Goal: Register for event/course

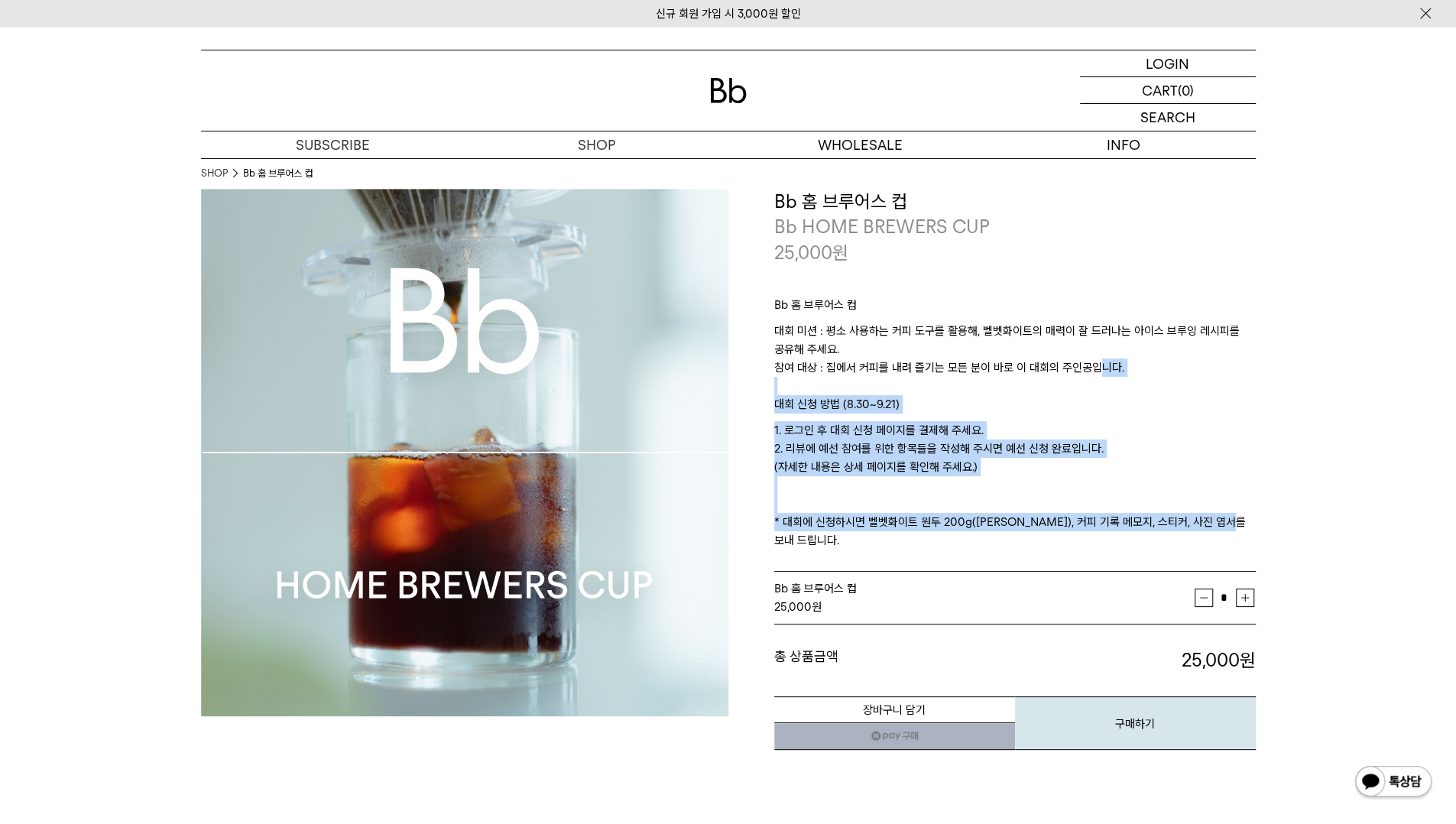
drag, startPoint x: 1092, startPoint y: 372, endPoint x: 1267, endPoint y: 527, distance: 233.8
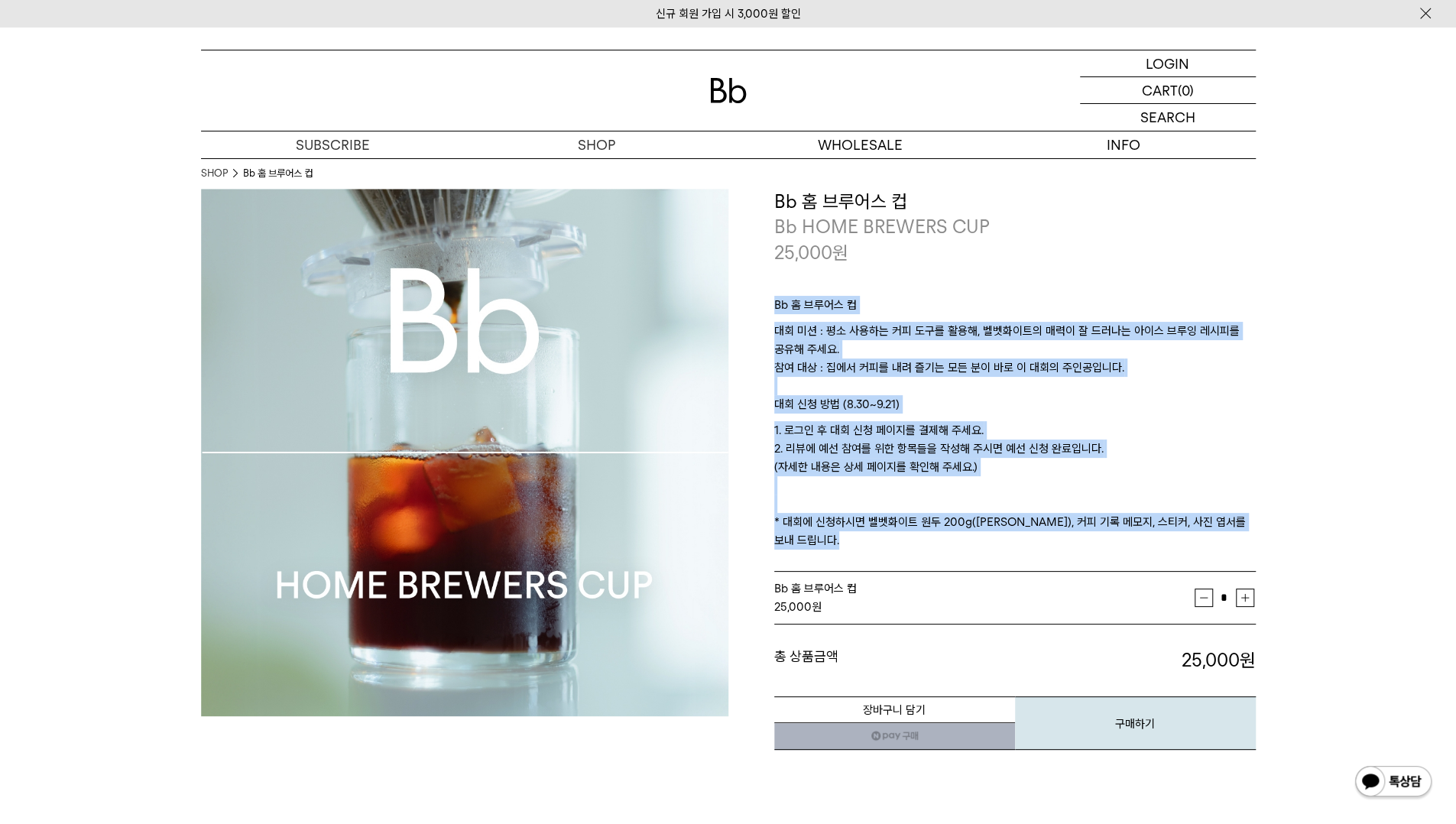
drag, startPoint x: 1267, startPoint y: 528, endPoint x: 1176, endPoint y: 240, distance: 302.0
click at [1176, 240] on div "25,000 원" at bounding box center [1015, 253] width 481 height 26
drag, startPoint x: 1176, startPoint y: 240, endPoint x: 1245, endPoint y: 545, distance: 312.7
click at [1245, 545] on div "**********" at bounding box center [1015, 470] width 481 height 562
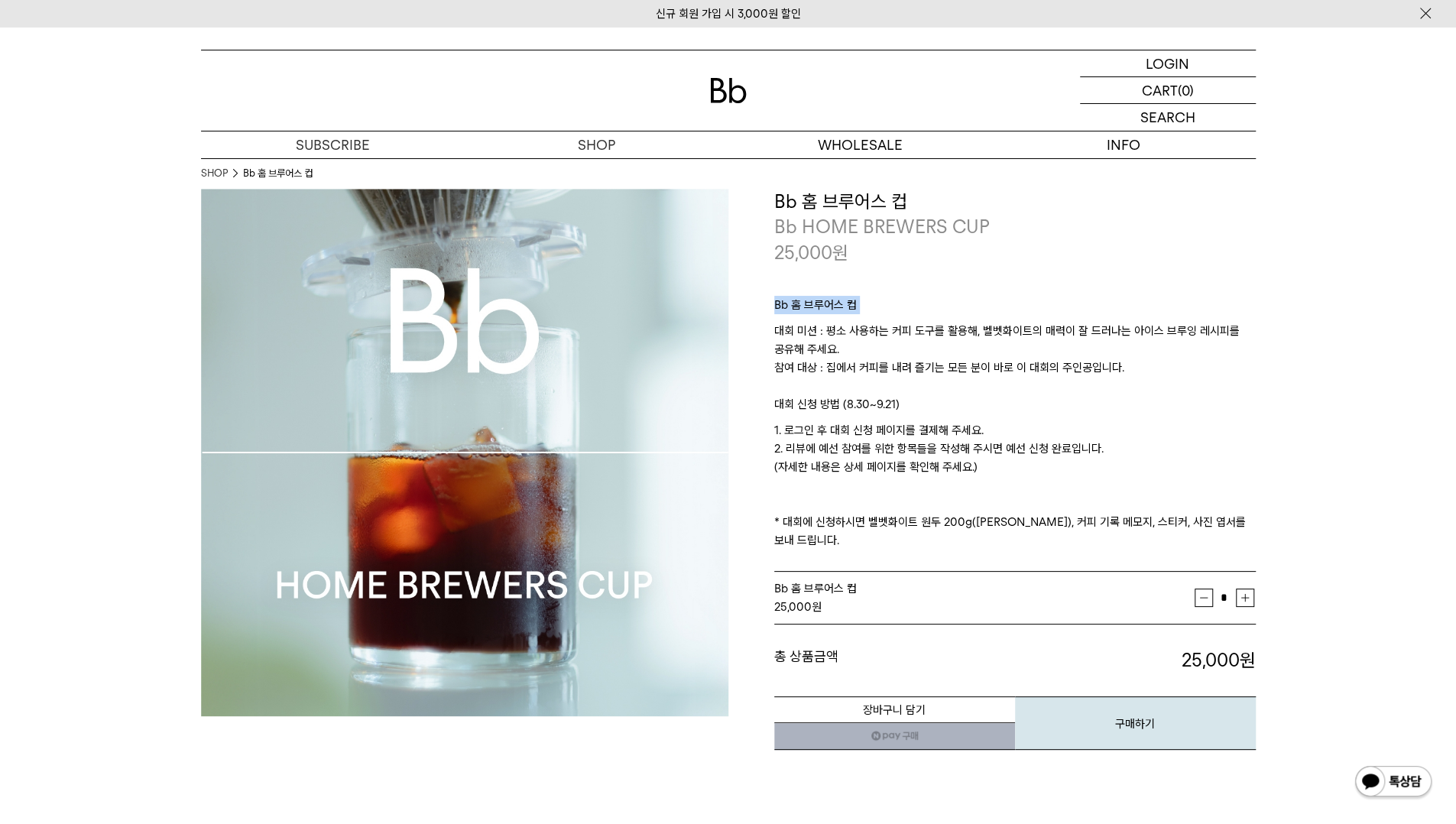
drag, startPoint x: 1290, startPoint y: 539, endPoint x: 1203, endPoint y: 278, distance: 275.1
click at [1203, 278] on div "Bb 홈 브루어스 컵 대회 미션 : 평소 사용하는 커피 도구를 활용해, 벨벳화이트의 매력이 잘 드러나는 아이스 브루잉 레시피를 공유해 주세요.…" at bounding box center [1015, 419] width 481 height 307
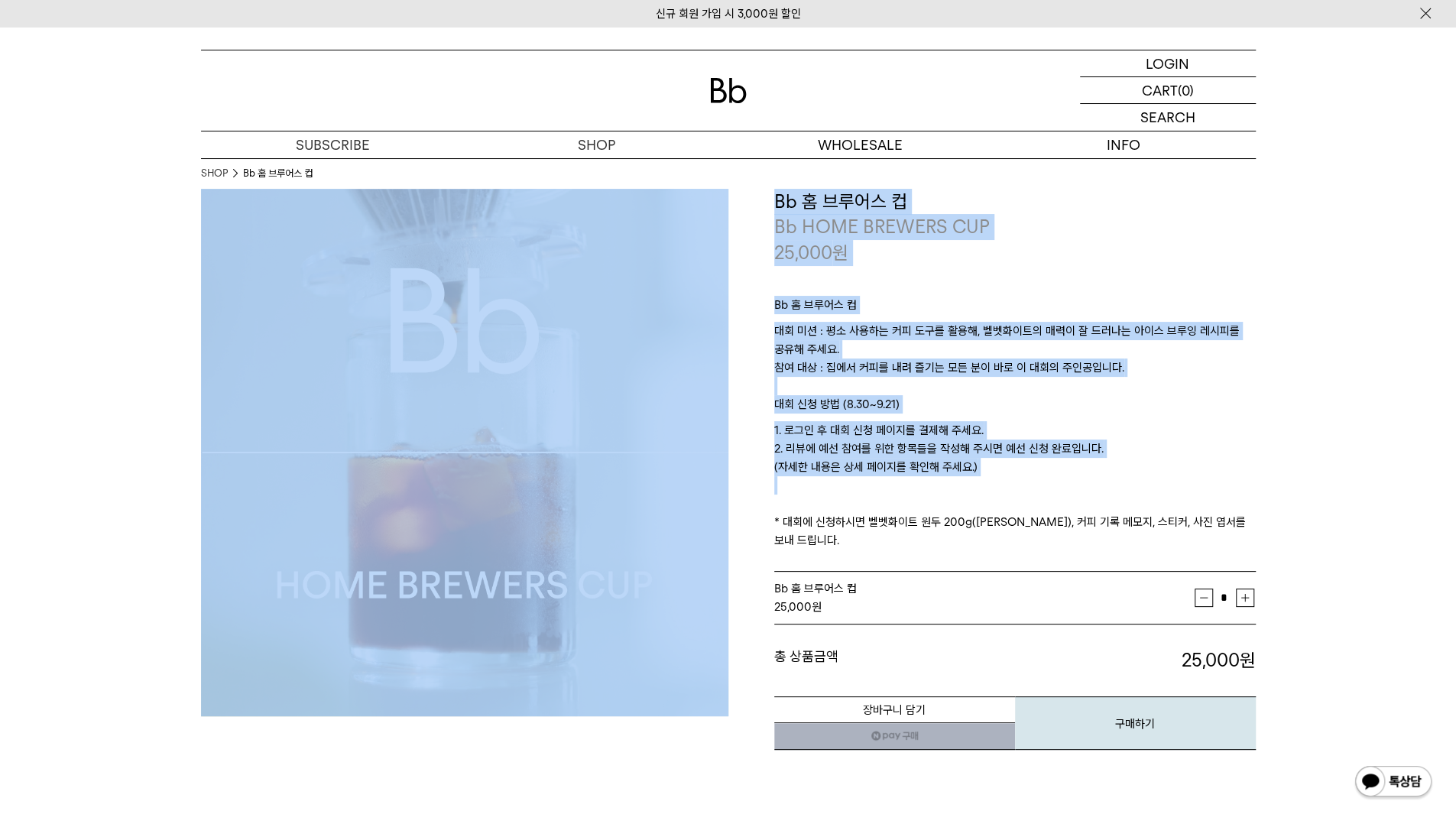
drag, startPoint x: 1254, startPoint y: 502, endPoint x: 1181, endPoint y: 186, distance: 324.3
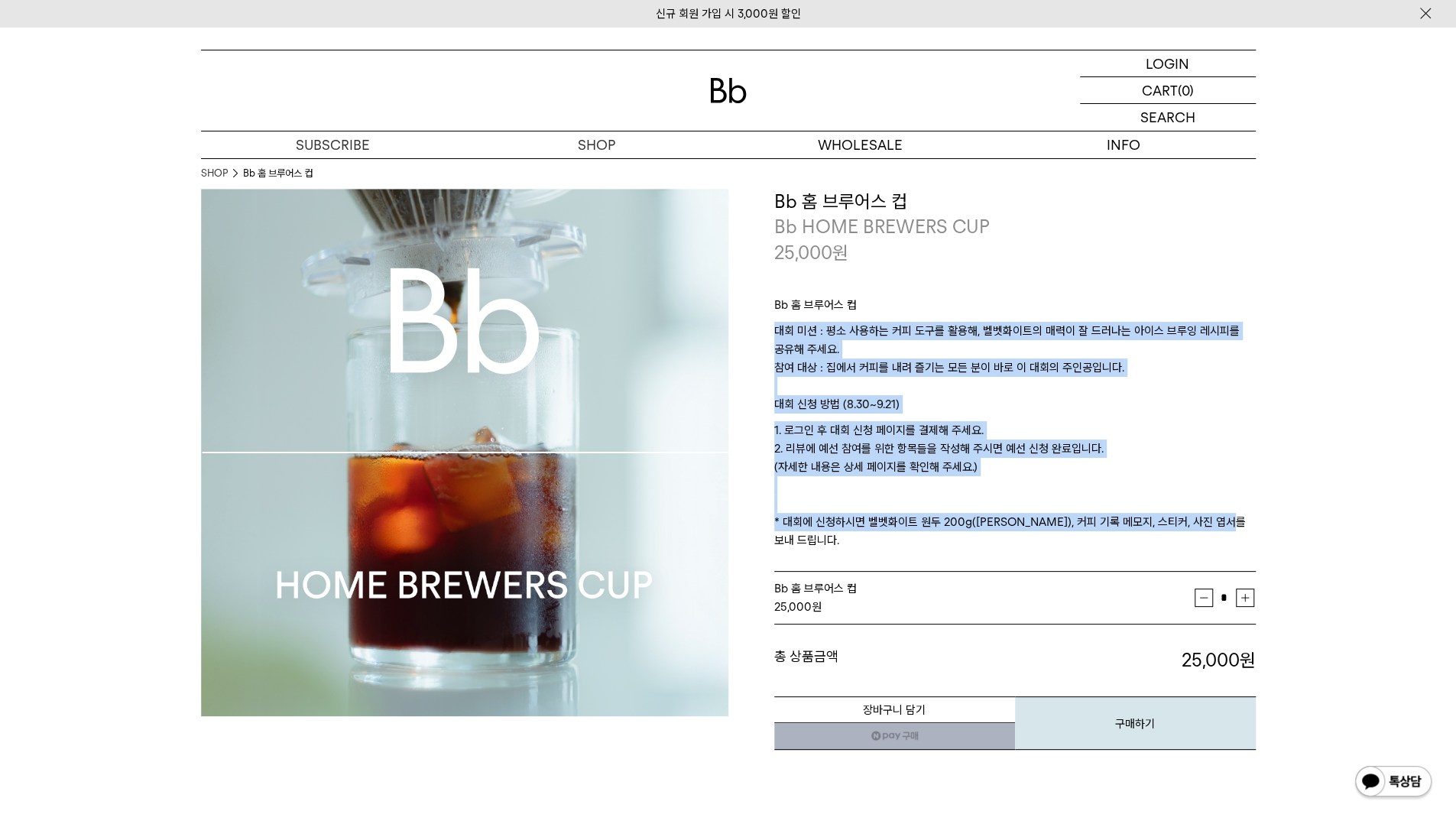
drag, startPoint x: 1170, startPoint y: 273, endPoint x: 1246, endPoint y: 524, distance: 262.3
click at [1246, 524] on div "Bb 홈 브루어스 컵 대회 미션 : 평소 사용하는 커피 도구를 활용해, 벨벳화이트의 매력이 잘 드러나는 아이스 브루잉 레시피를 공유해 주세요.…" at bounding box center [1015, 419] width 481 height 307
click at [1246, 524] on p "1. 로그인 후 대회 신청 페이지를 결제해 주세요. 2. 리뷰에 예선 참여를 위한 항목들을 작성해 주시면 예선 신청 완료입니다. (자세한 내용…" at bounding box center [1015, 485] width 481 height 128
drag, startPoint x: 1246, startPoint y: 524, endPoint x: 1213, endPoint y: 273, distance: 253.2
click at [1213, 279] on div "Bb 홈 브루어스 컵 대회 미션 : 평소 사용하는 커피 도구를 활용해, 벨벳화이트의 매력이 잘 드러나는 아이스 브루잉 레시피를 공유해 주세요.…" at bounding box center [1015, 419] width 481 height 307
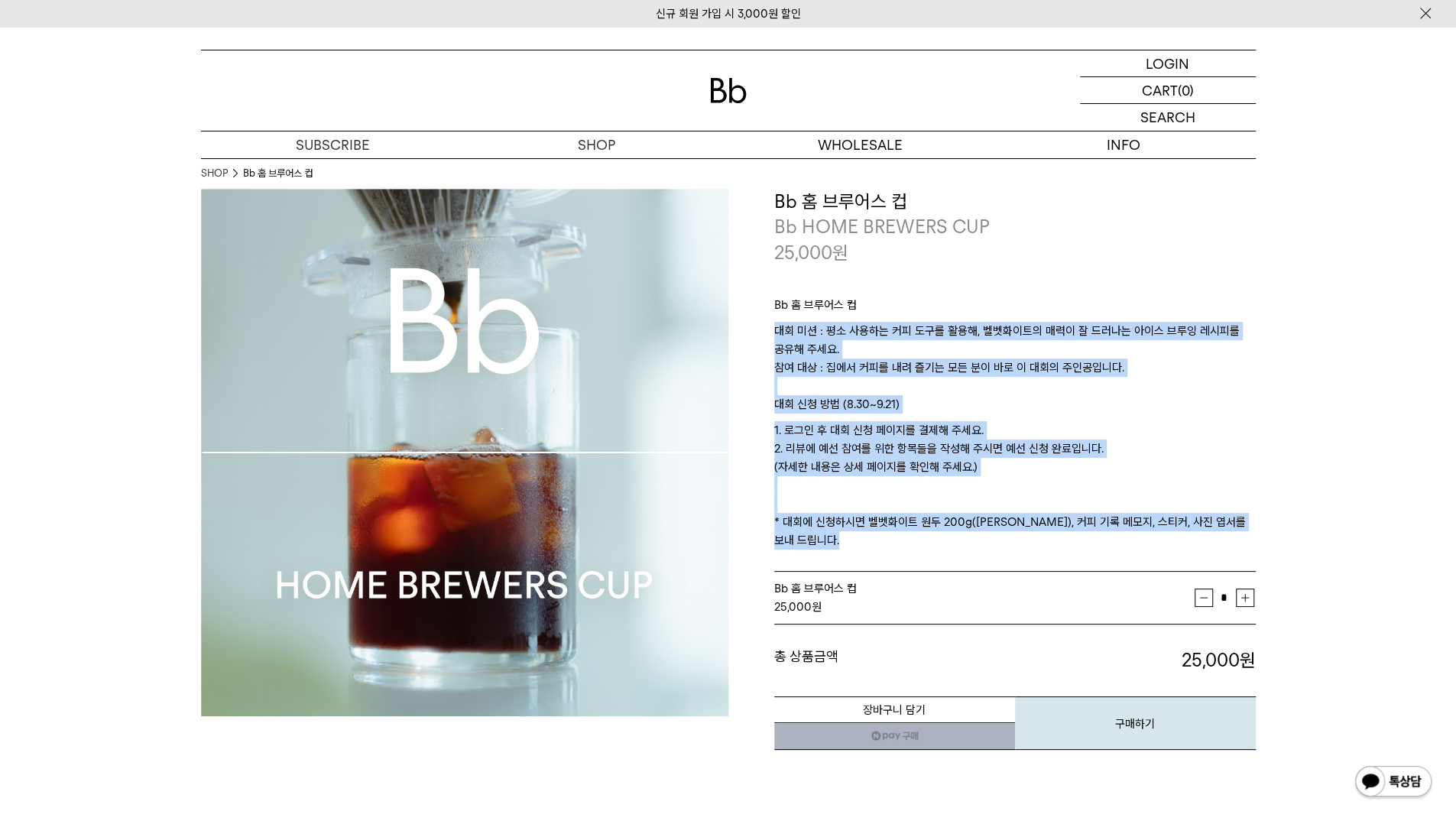
click at [1213, 272] on div "Bb 홈 브루어스 컵 대회 미션 : 평소 사용하는 커피 도구를 활용해, 벨벳화이트의 매력이 잘 드러나는 아이스 브루잉 레시피를 공유해 주세요.…" at bounding box center [1015, 419] width 481 height 307
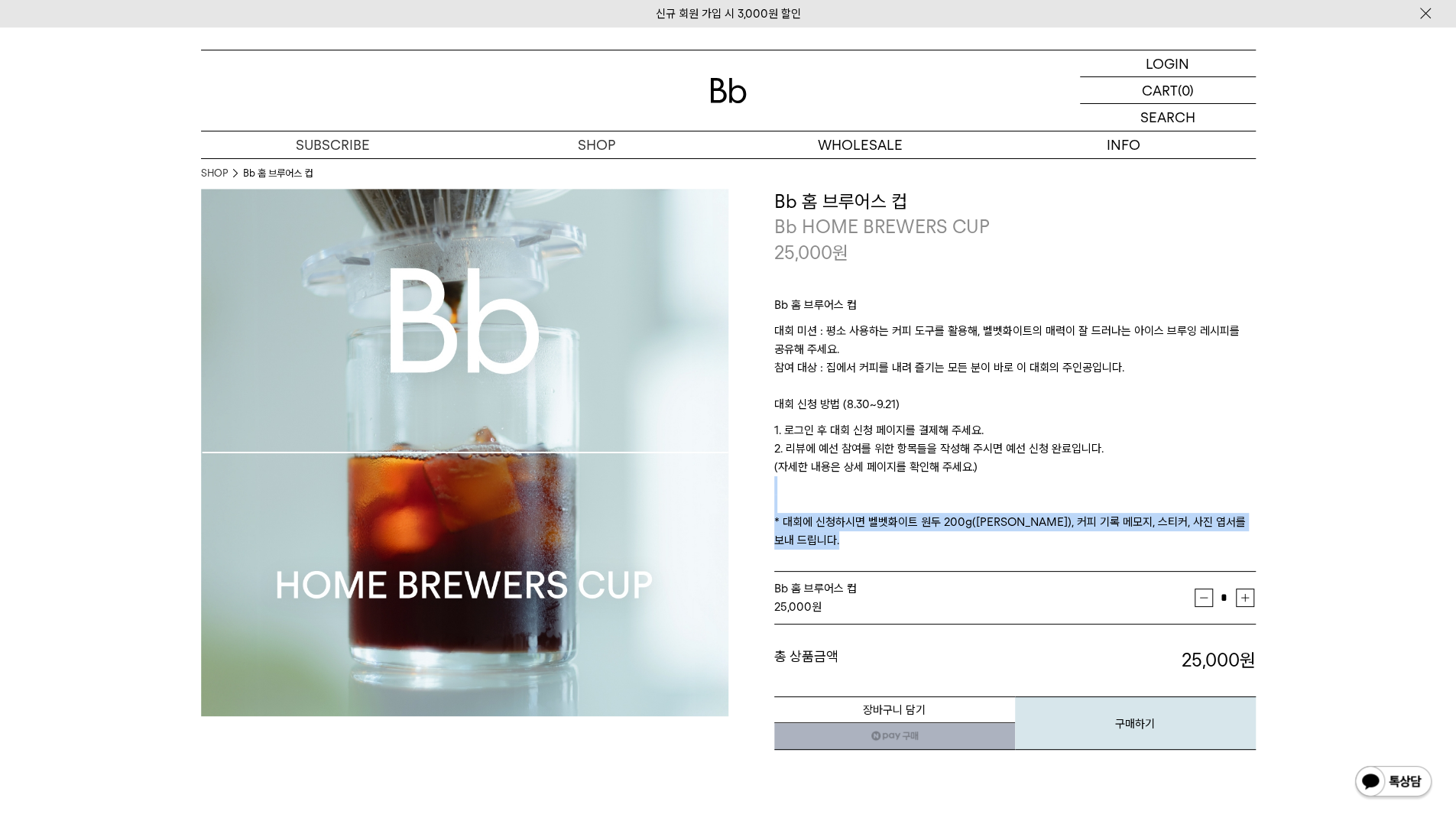
drag, startPoint x: 1213, startPoint y: 272, endPoint x: 1229, endPoint y: 508, distance: 236.5
click at [1229, 508] on div "Bb 홈 브루어스 컵 대회 미션 : 평소 사용하는 커피 도구를 활용해, 벨벳화이트의 매력이 잘 드러나는 아이스 브루잉 레시피를 공유해 주세요.…" at bounding box center [1015, 419] width 481 height 307
click at [1229, 508] on p "1. 로그인 후 대회 신청 페이지를 결제해 주세요. 2. 리뷰에 예선 참여를 위한 항목들을 작성해 주시면 예선 신청 완료입니다. (자세한 내용…" at bounding box center [1015, 485] width 481 height 128
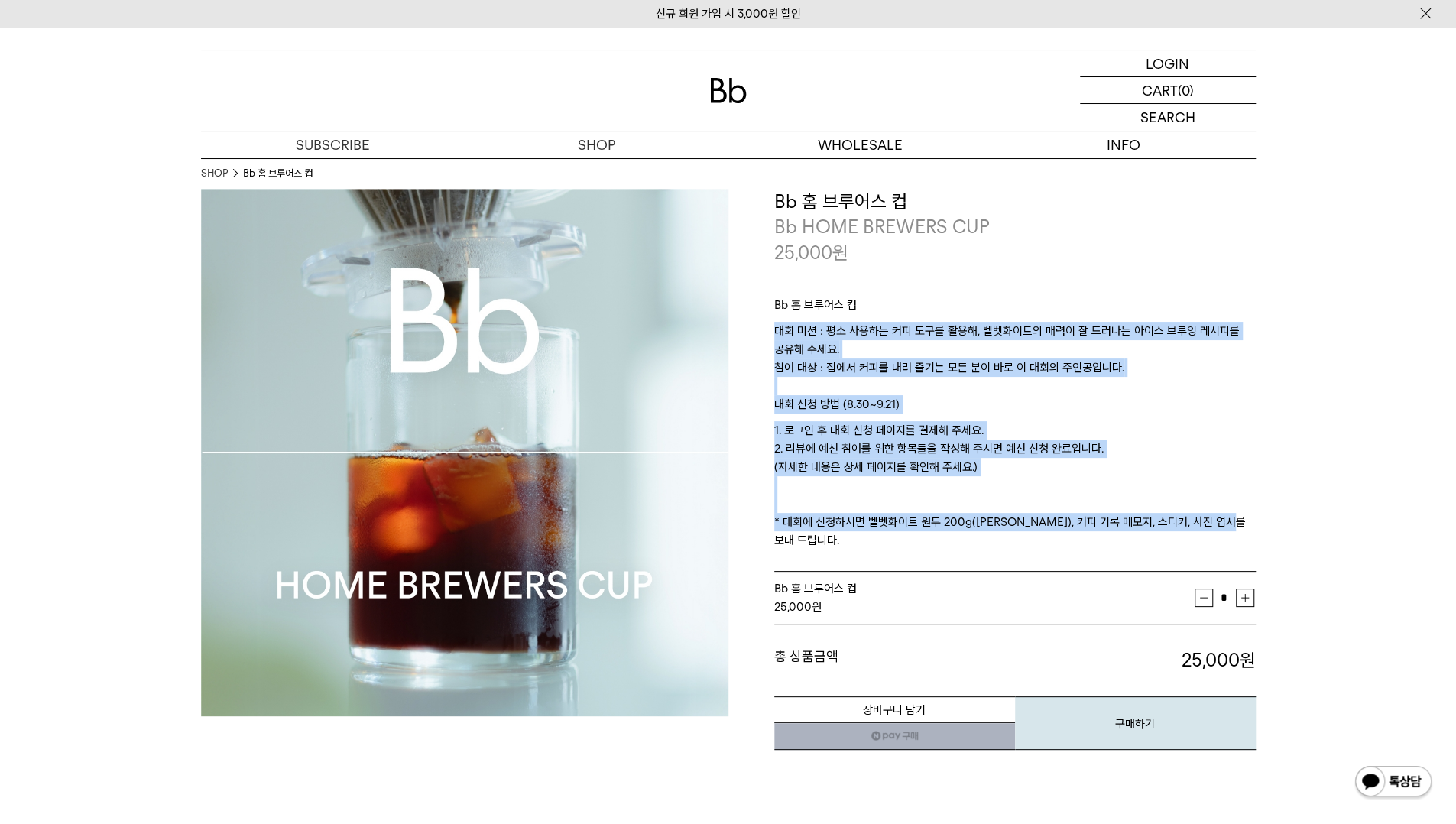
drag, startPoint x: 1235, startPoint y: 517, endPoint x: 1219, endPoint y: 268, distance: 249.5
click at [1219, 269] on div "Bb 홈 브루어스 컵 대회 미션 : 평소 사용하는 커피 도구를 활용해, 벨벳화이트의 매력이 잘 드러나는 아이스 브루잉 레시피를 공유해 주세요.…" at bounding box center [1015, 419] width 481 height 307
click at [1219, 267] on div "Bb 홈 브루어스 컵 대회 미션 : 평소 사용하는 커피 도구를 활용해, 벨벳화이트의 매력이 잘 드러나는 아이스 브루잉 레시피를 공유해 주세요.…" at bounding box center [1015, 419] width 481 height 307
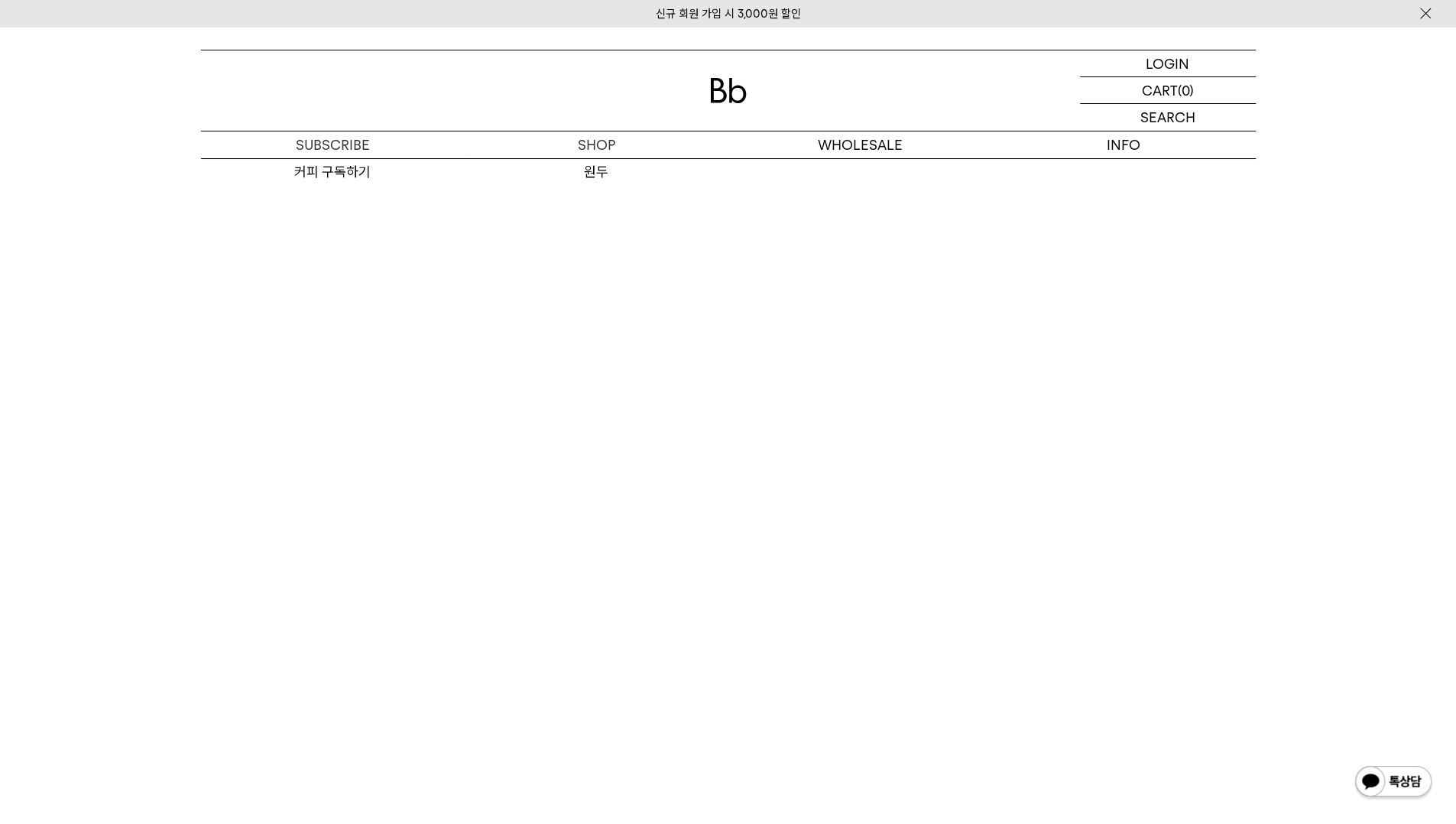
scroll to position [9477, 0]
